Goal: Navigation & Orientation: Find specific page/section

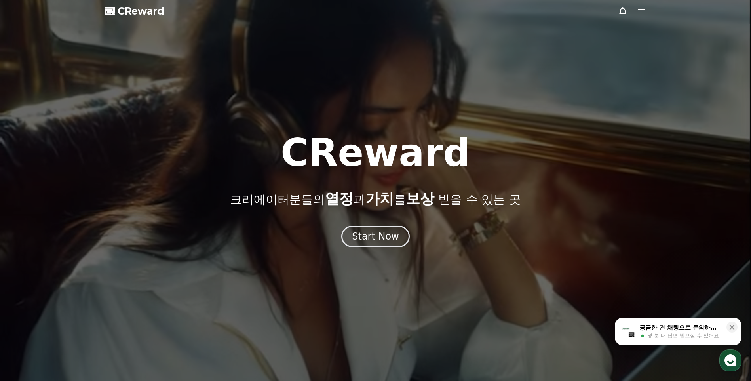
click at [637, 12] on icon at bounding box center [641, 10] width 9 height 9
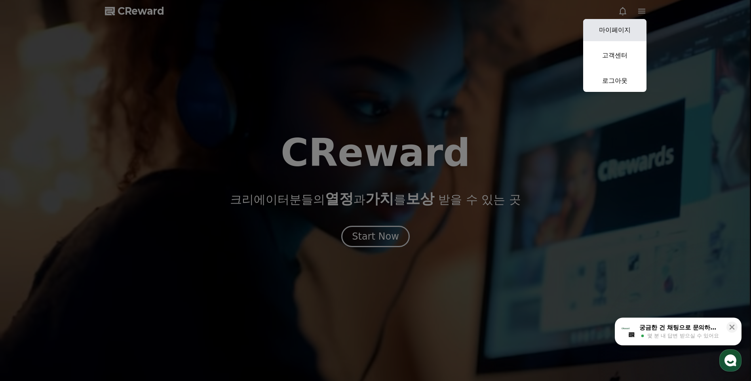
click at [619, 25] on link "마이페이지" at bounding box center [614, 30] width 63 height 22
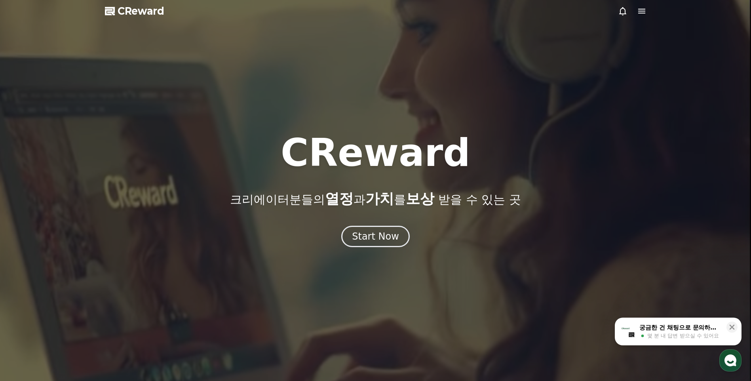
select select "**********"
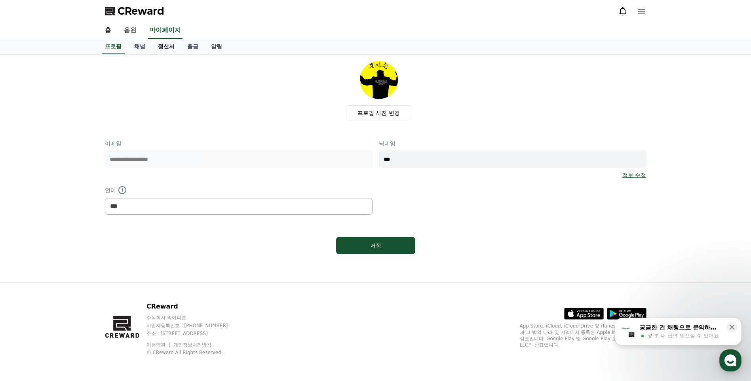
click at [166, 48] on link "정산서" at bounding box center [166, 46] width 29 height 15
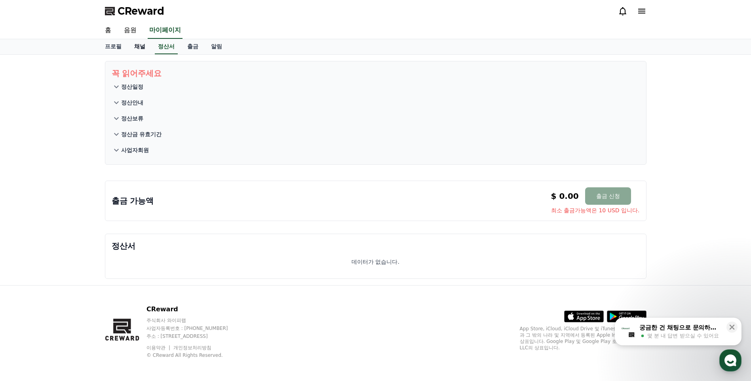
click at [142, 47] on link "채널" at bounding box center [140, 46] width 24 height 15
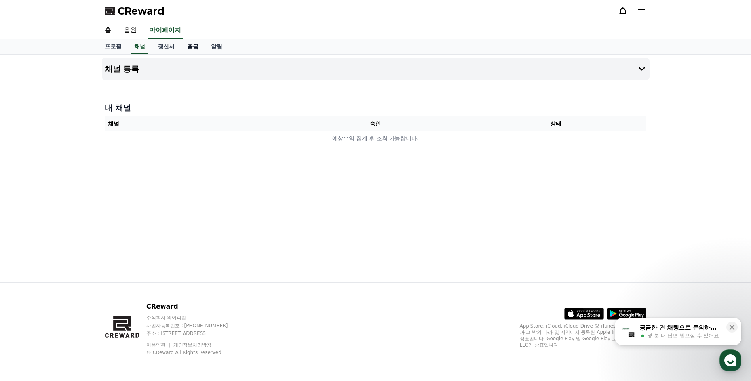
click at [195, 50] on link "출금" at bounding box center [193, 46] width 24 height 15
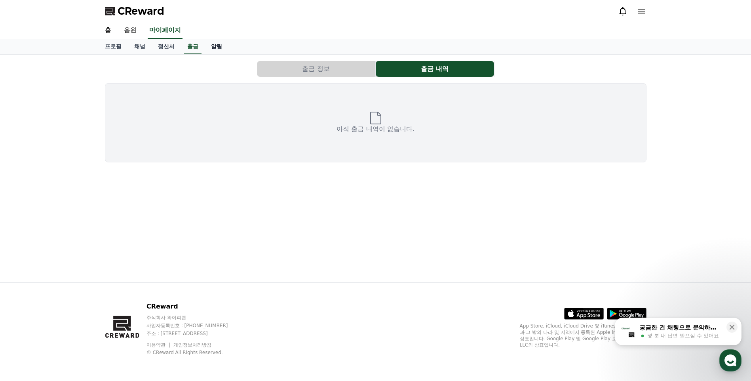
click at [209, 49] on link "알림" at bounding box center [217, 46] width 24 height 15
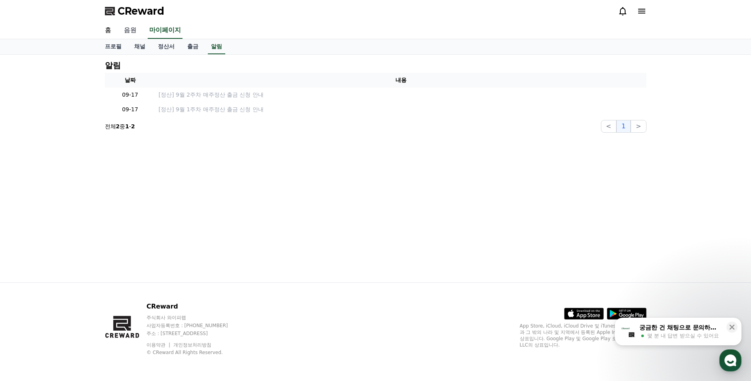
click at [134, 29] on link "음원" at bounding box center [130, 30] width 25 height 17
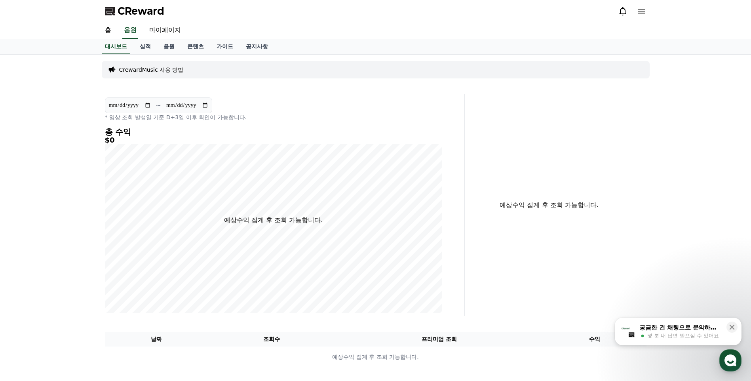
click at [118, 28] on div "홈 음원 마이페이지" at bounding box center [376, 30] width 554 height 17
click at [110, 29] on link "홈" at bounding box center [108, 30] width 19 height 17
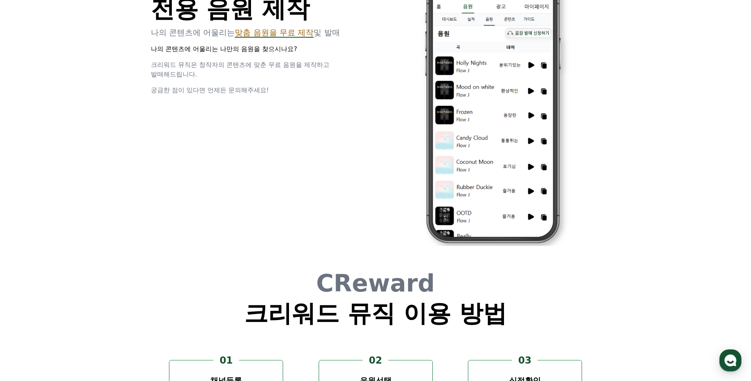
scroll to position [2124, 0]
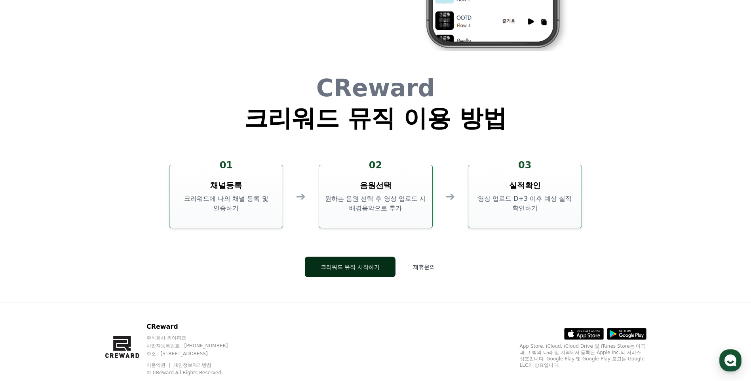
click at [373, 264] on button "크리워드 뮤직 시작하기" at bounding box center [350, 266] width 91 height 21
